Goal: Task Accomplishment & Management: Complete application form

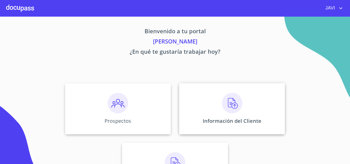
click at [227, 103] on img at bounding box center [232, 103] width 20 height 20
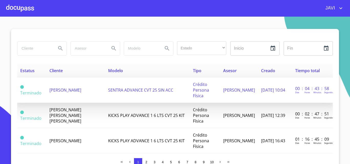
click at [120, 90] on span "SENTRA ADVANCE CVT 25 SIN ACC" at bounding box center [140, 90] width 65 height 6
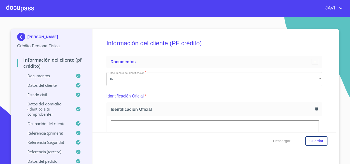
click at [315, 108] on icon "button" at bounding box center [316, 109] width 3 height 4
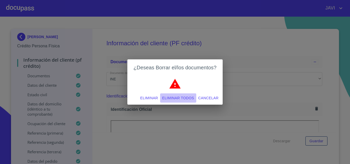
click at [183, 98] on span "Eliminar todos" at bounding box center [178, 98] width 32 height 6
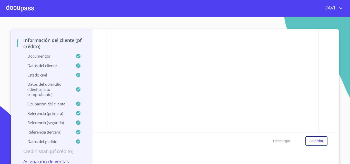
scroll to position [205, 0]
click at [100, 62] on div "Información del cliente (PF crédito) Documentos Documento de identificación   *…" at bounding box center [214, 80] width 244 height 103
click at [315, 142] on span "Guardar" at bounding box center [316, 141] width 14 height 6
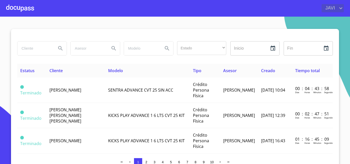
click at [341, 8] on icon "account of current user" at bounding box center [340, 8] width 3 height 2
click at [331, 11] on li "Salir" at bounding box center [335, 10] width 17 height 9
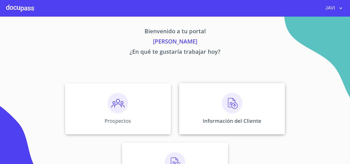
click at [230, 104] on img at bounding box center [232, 103] width 20 height 20
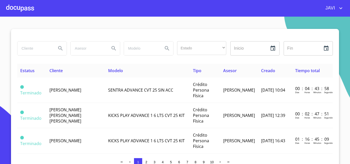
click at [26, 48] on input "search" at bounding box center [34, 48] width 35 height 14
type input "[PERSON_NAME]"
click at [57, 47] on icon "Search" at bounding box center [60, 48] width 6 height 6
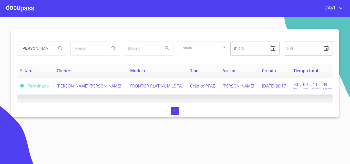
click at [147, 86] on span "FRONTIER PLATINUM LE TA" at bounding box center [155, 86] width 51 height 6
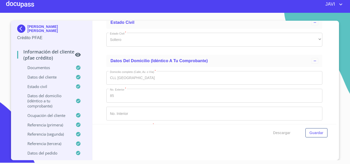
scroll to position [1750, 0]
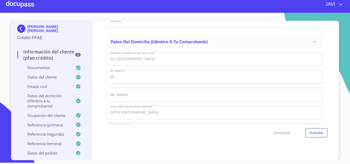
click at [25, 6] on div at bounding box center [20, 4] width 28 height 16
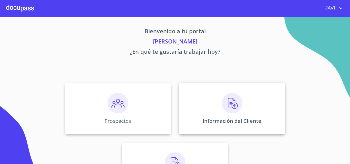
click at [230, 104] on img at bounding box center [232, 103] width 20 height 20
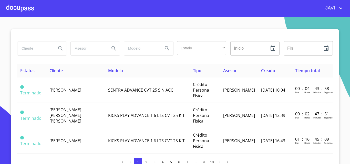
click at [30, 48] on input "search" at bounding box center [34, 48] width 35 height 14
type input "RAGM SERVICIOS"
click at [59, 47] on icon "Search" at bounding box center [60, 48] width 4 height 4
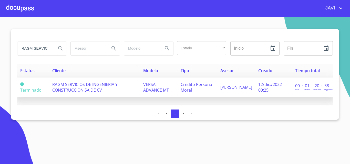
click at [93, 84] on span "RAGM SERVICIOS DE INGENIERIA Y CONSTRUCCION SA DE CV" at bounding box center [84, 87] width 65 height 11
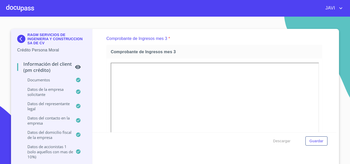
scroll to position [206, 0]
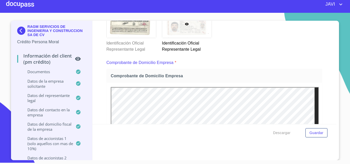
scroll to position [0, 0]
